Goal: Task Accomplishment & Management: Use online tool/utility

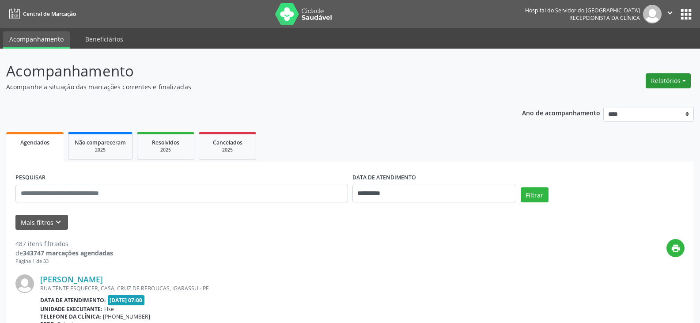
click at [667, 79] on button "Relatórios" at bounding box center [668, 80] width 45 height 15
click at [631, 99] on link "Agendamentos" at bounding box center [643, 100] width 95 height 12
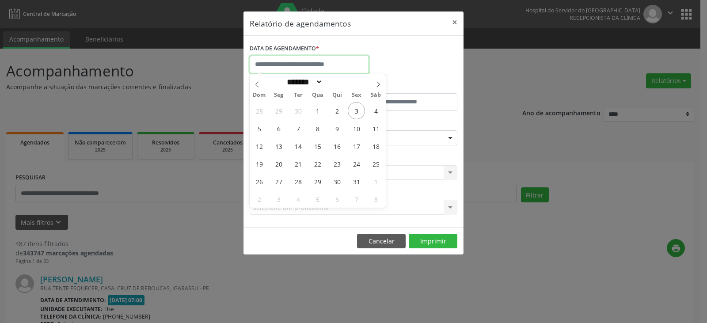
click at [344, 60] on input "text" at bounding box center [309, 65] width 119 height 18
click at [255, 84] on icon at bounding box center [257, 84] width 6 height 6
click at [257, 84] on icon at bounding box center [257, 84] width 6 height 6
click at [378, 86] on icon at bounding box center [378, 84] width 3 height 6
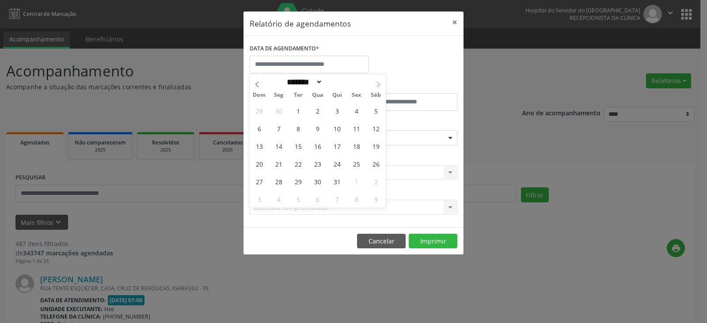
select select "*"
click at [302, 144] on span "12" at bounding box center [297, 145] width 17 height 17
type input "**********"
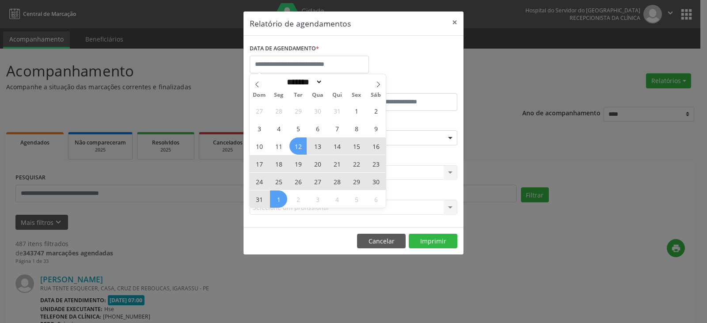
select select "*"
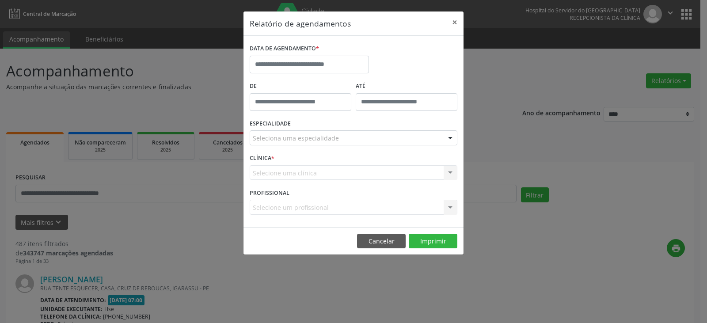
click at [315, 244] on footer "Cancelar Imprimir" at bounding box center [353, 241] width 220 height 28
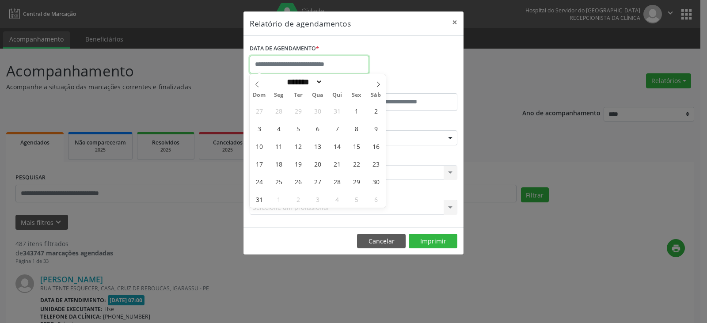
click at [329, 65] on input "text" at bounding box center [309, 65] width 119 height 18
click at [300, 147] on span "12" at bounding box center [297, 145] width 17 height 17
type input "**********"
click at [300, 147] on span "12" at bounding box center [297, 145] width 17 height 17
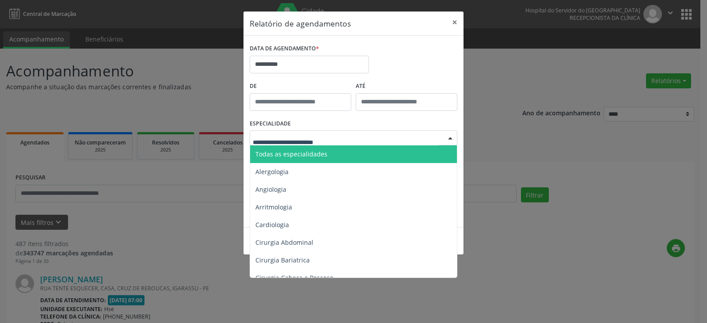
click at [361, 136] on div at bounding box center [354, 137] width 208 height 15
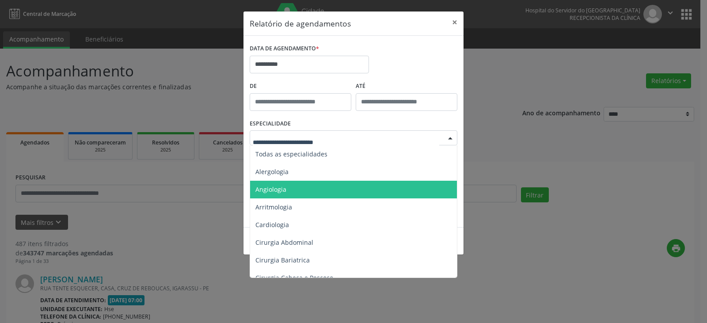
scroll to position [44, 0]
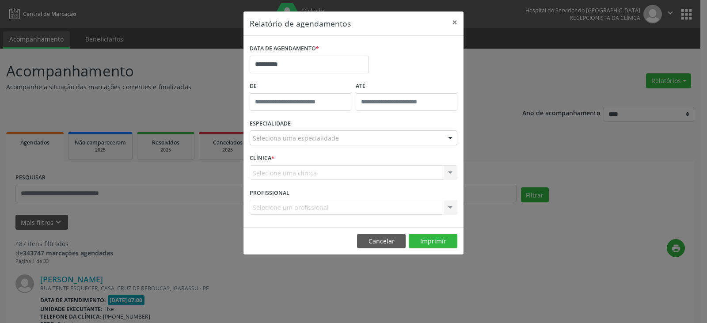
click at [613, 190] on div "**********" at bounding box center [353, 161] width 707 height 323
click at [320, 211] on div "Selecione um profissional Nenhum resultado encontrado para: " " Não há nenhuma …" at bounding box center [354, 207] width 208 height 15
click at [321, 208] on div "Selecione um profissional Nenhum resultado encontrado para: " " Não há nenhuma …" at bounding box center [354, 207] width 208 height 15
click at [349, 173] on div "Selecione uma clínica Nenhum resultado encontrado para: " " Não há nenhuma opçã…" at bounding box center [354, 172] width 208 height 15
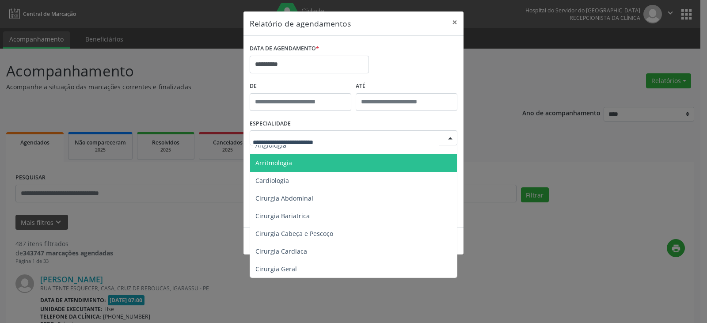
click at [345, 138] on div at bounding box center [354, 137] width 208 height 15
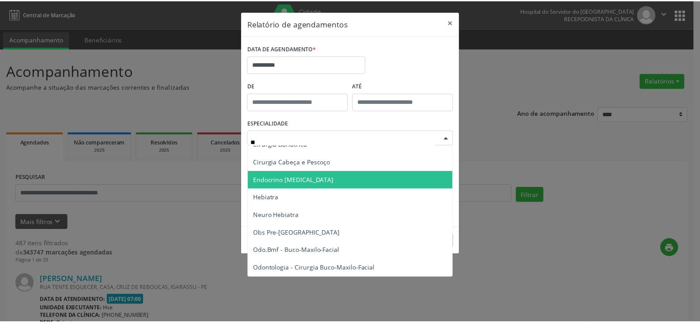
scroll to position [0, 0]
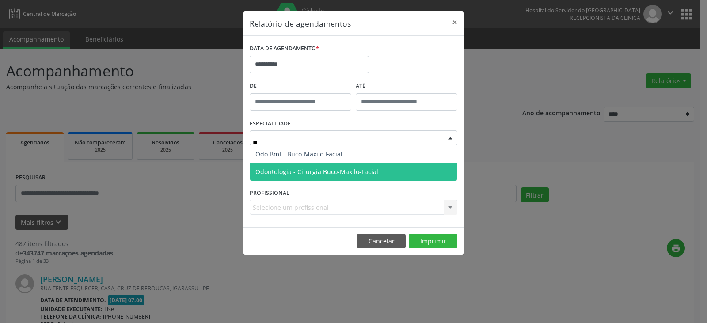
type input "***"
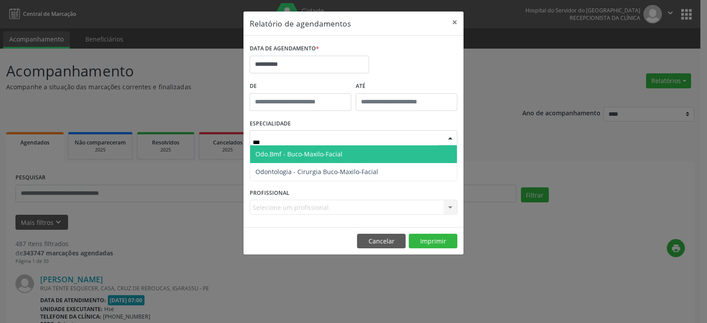
click at [345, 151] on span "Odo.Bmf - Buco-Maxilo-Facial" at bounding box center [353, 154] width 207 height 18
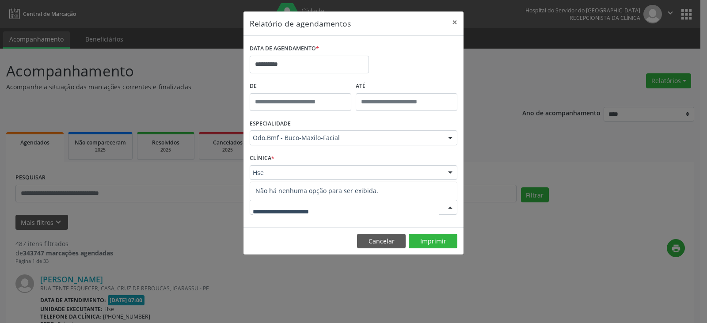
click at [337, 205] on div at bounding box center [354, 207] width 208 height 15
click at [295, 261] on div "**********" at bounding box center [353, 161] width 707 height 323
click at [297, 241] on footer "Cancelar Imprimir" at bounding box center [353, 241] width 220 height 28
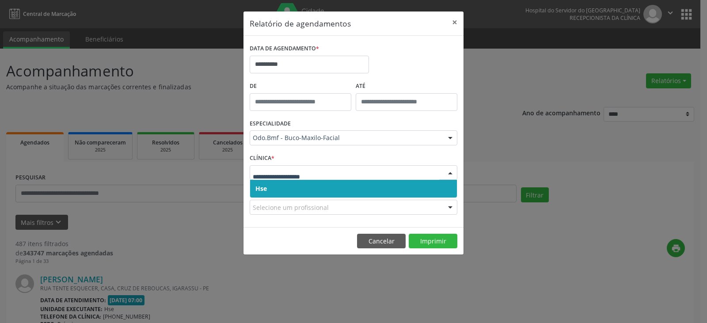
click at [412, 185] on span "Hse" at bounding box center [353, 189] width 207 height 18
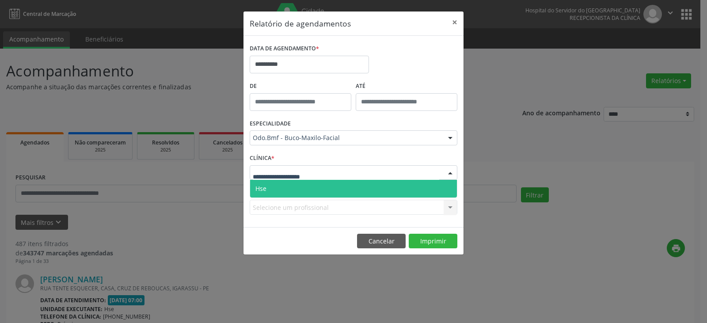
click at [408, 170] on div at bounding box center [354, 172] width 208 height 15
click at [403, 190] on span "Hse" at bounding box center [353, 189] width 207 height 18
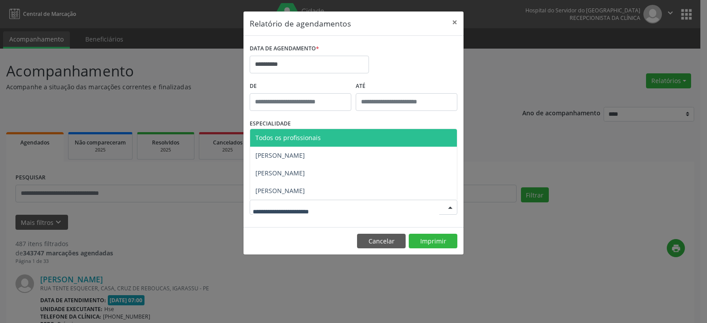
click at [334, 207] on div at bounding box center [354, 207] width 208 height 15
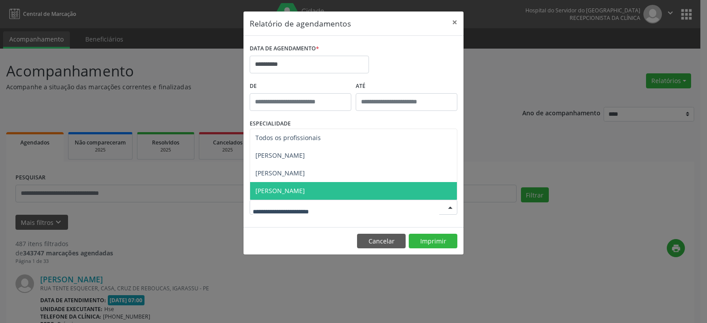
click at [332, 193] on span "[PERSON_NAME]" at bounding box center [353, 191] width 207 height 18
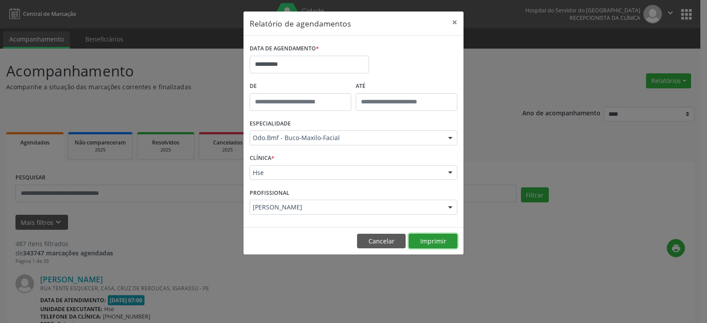
click at [427, 237] on button "Imprimir" at bounding box center [433, 241] width 49 height 15
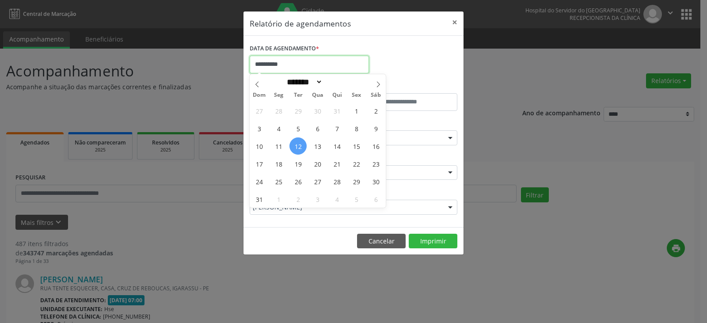
click at [307, 64] on input "**********" at bounding box center [309, 65] width 119 height 18
click at [258, 86] on icon at bounding box center [257, 84] width 6 height 6
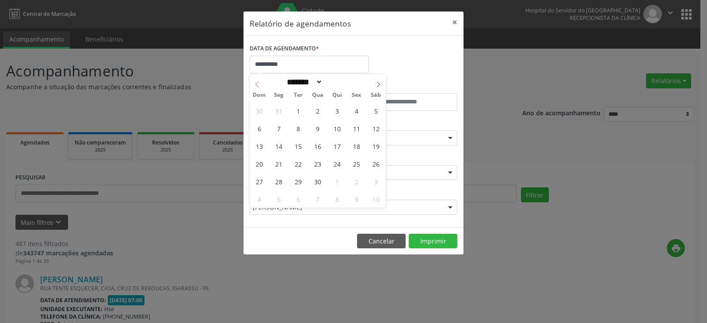
select select "*"
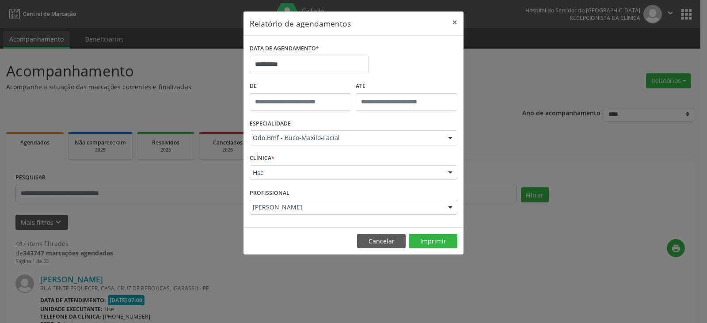
click at [441, 257] on div "**********" at bounding box center [353, 161] width 707 height 323
click at [373, 240] on button "Cancelar" at bounding box center [381, 241] width 49 height 15
